Goal: Transaction & Acquisition: Book appointment/travel/reservation

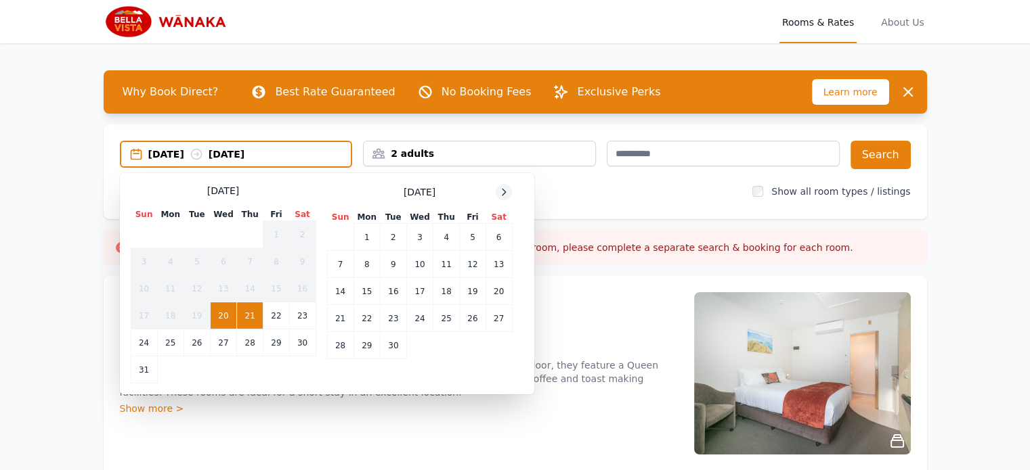
click at [501, 190] on icon at bounding box center [503, 192] width 11 height 11
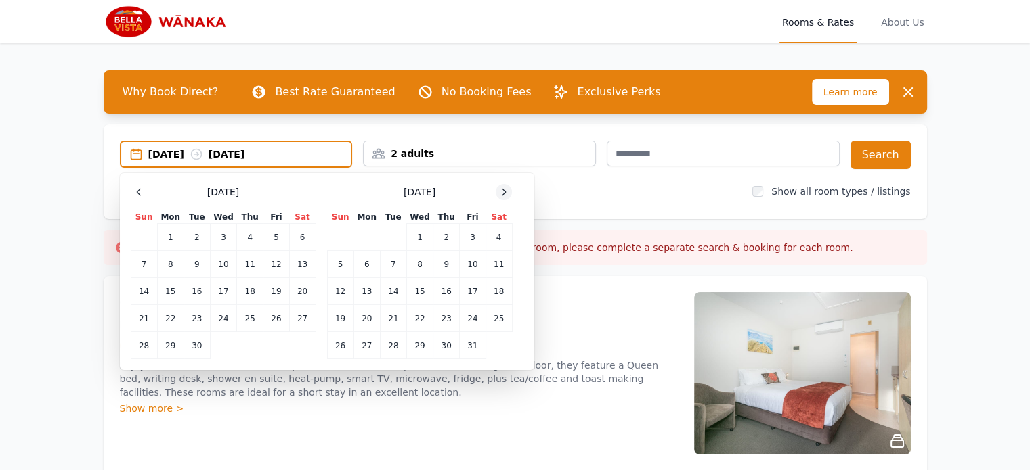
click at [501, 190] on icon at bounding box center [503, 192] width 11 height 11
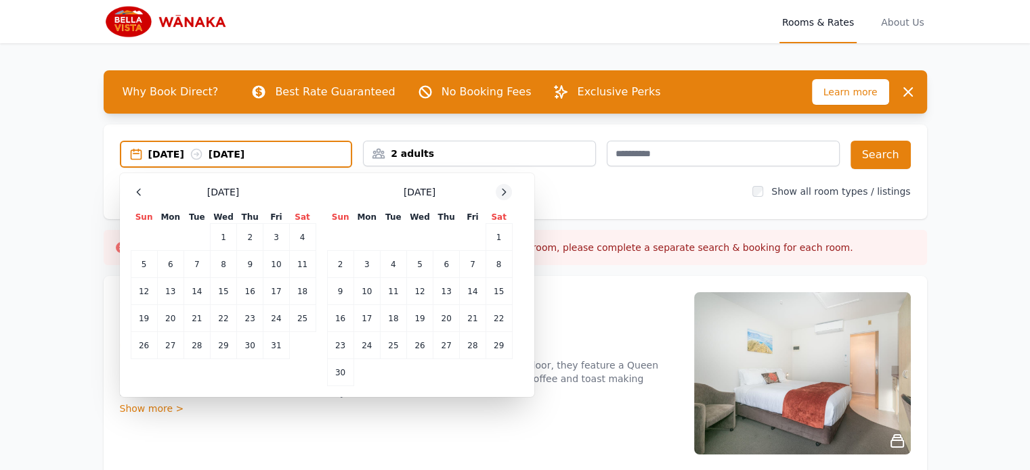
click at [501, 190] on icon at bounding box center [503, 192] width 11 height 11
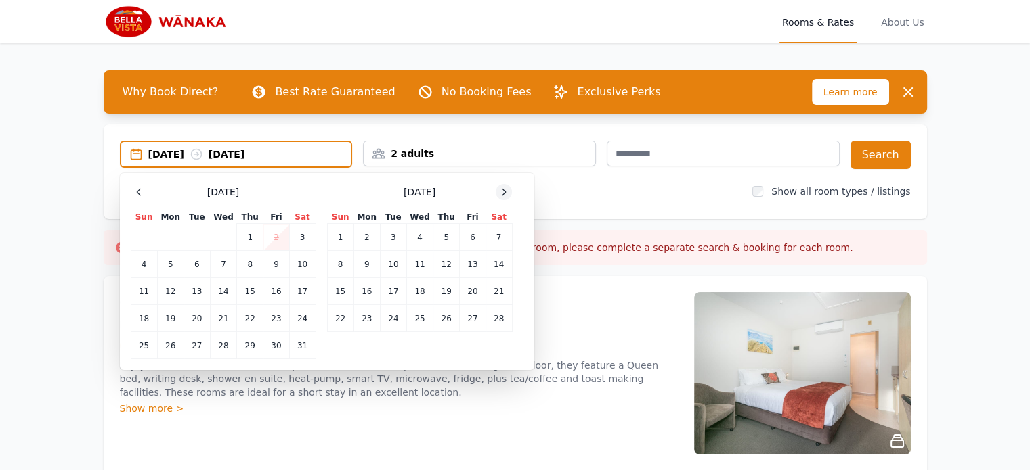
click at [501, 190] on icon at bounding box center [503, 192] width 11 height 11
click at [336, 234] on td "1" at bounding box center [340, 237] width 26 height 27
click at [390, 234] on td "3" at bounding box center [393, 237] width 26 height 27
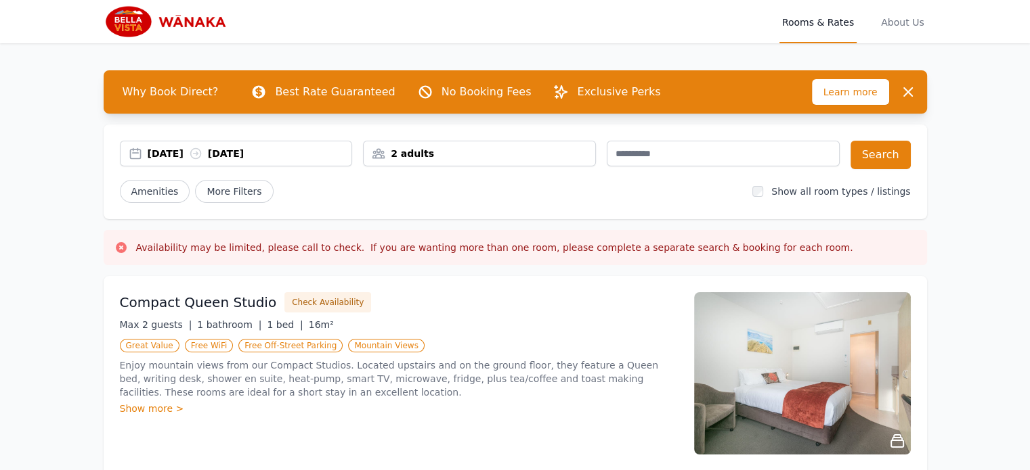
click at [520, 156] on div "2 adults" at bounding box center [478, 154] width 231 height 14
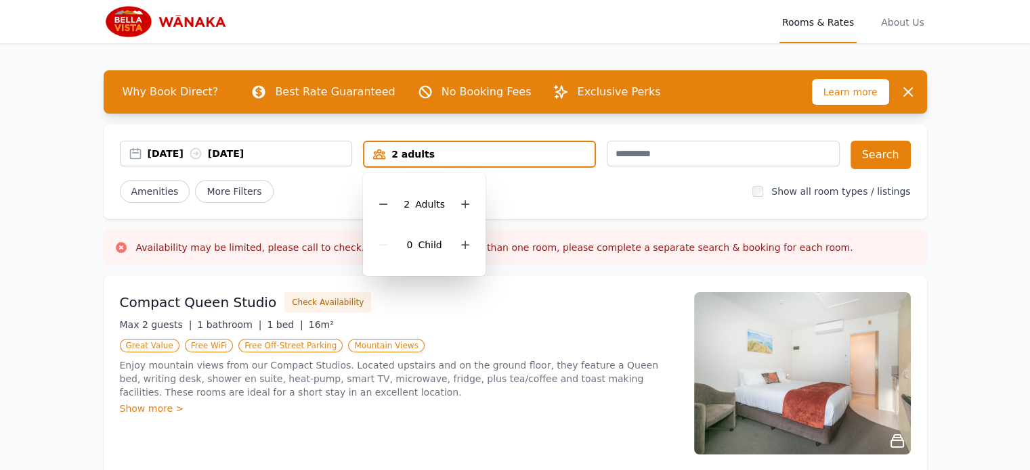
click at [547, 203] on div "[DATE] [DATE] 2 adults 2 Adult s 0 Child Search Amenities More Filters Show all…" at bounding box center [515, 172] width 823 height 95
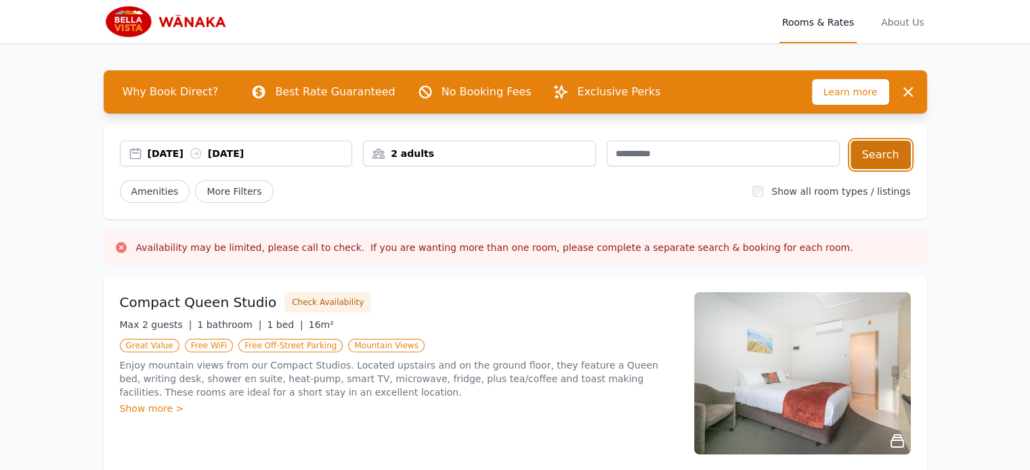
click at [899, 156] on button "Search" at bounding box center [880, 155] width 60 height 28
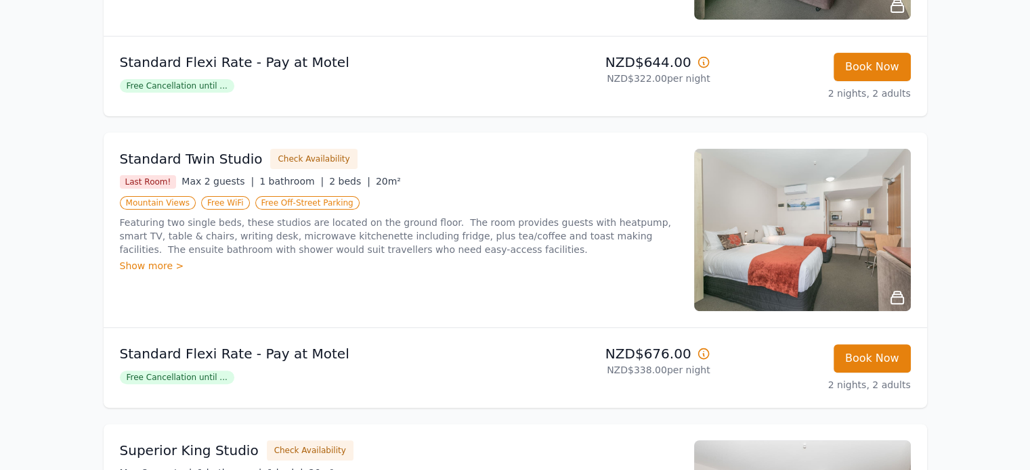
scroll to position [406, 0]
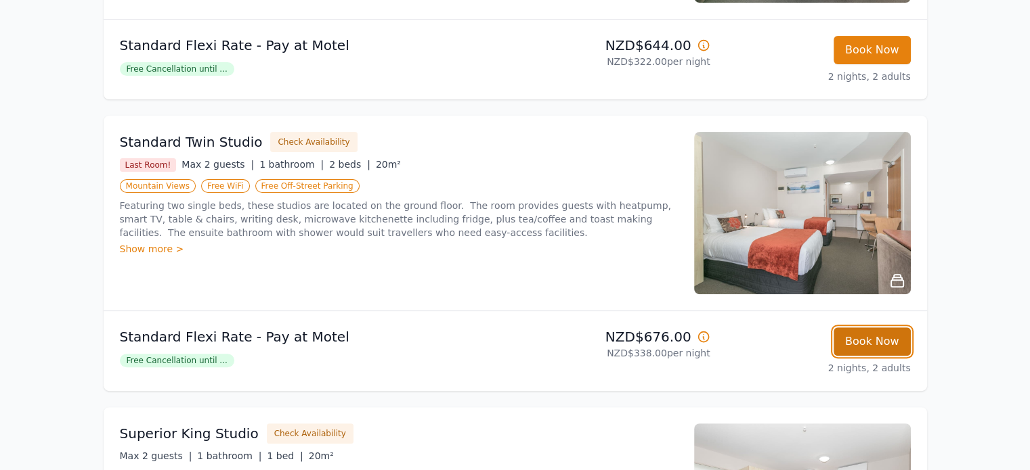
click at [881, 335] on button "Book Now" at bounding box center [871, 342] width 77 height 28
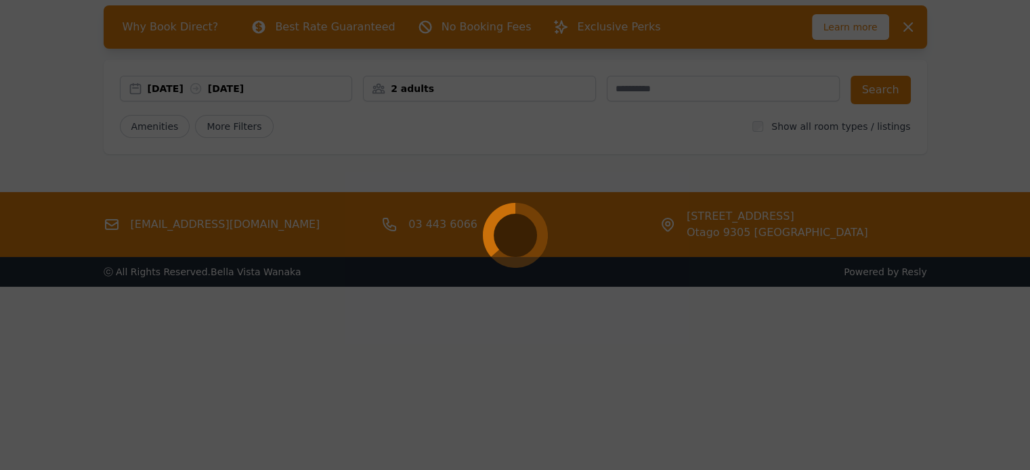
select select "**"
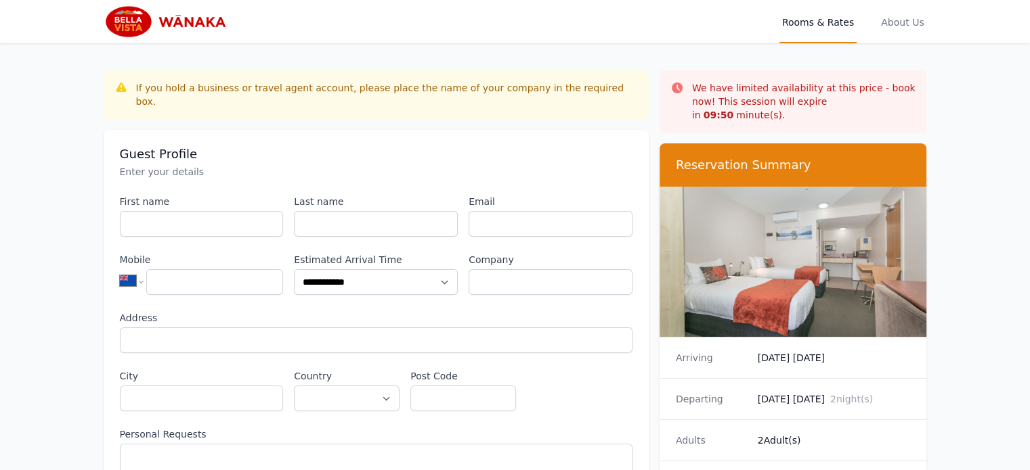
scroll to position [65, 0]
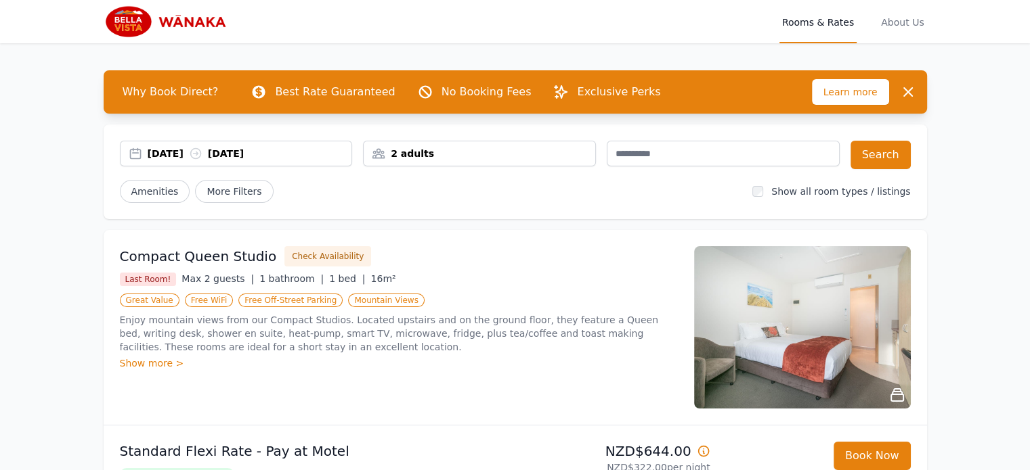
click at [158, 22] on img at bounding box center [169, 21] width 130 height 32
